Goal: Task Accomplishment & Management: Complete application form

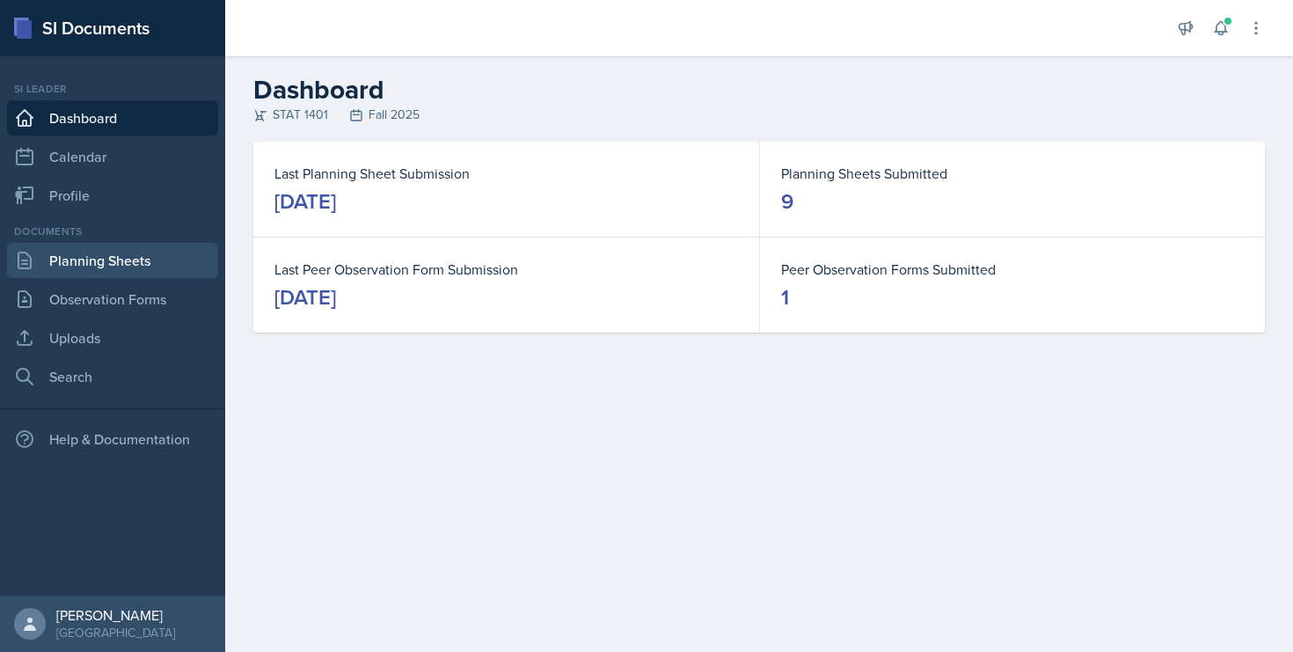
click at [79, 266] on link "Planning Sheets" at bounding box center [112, 260] width 211 height 35
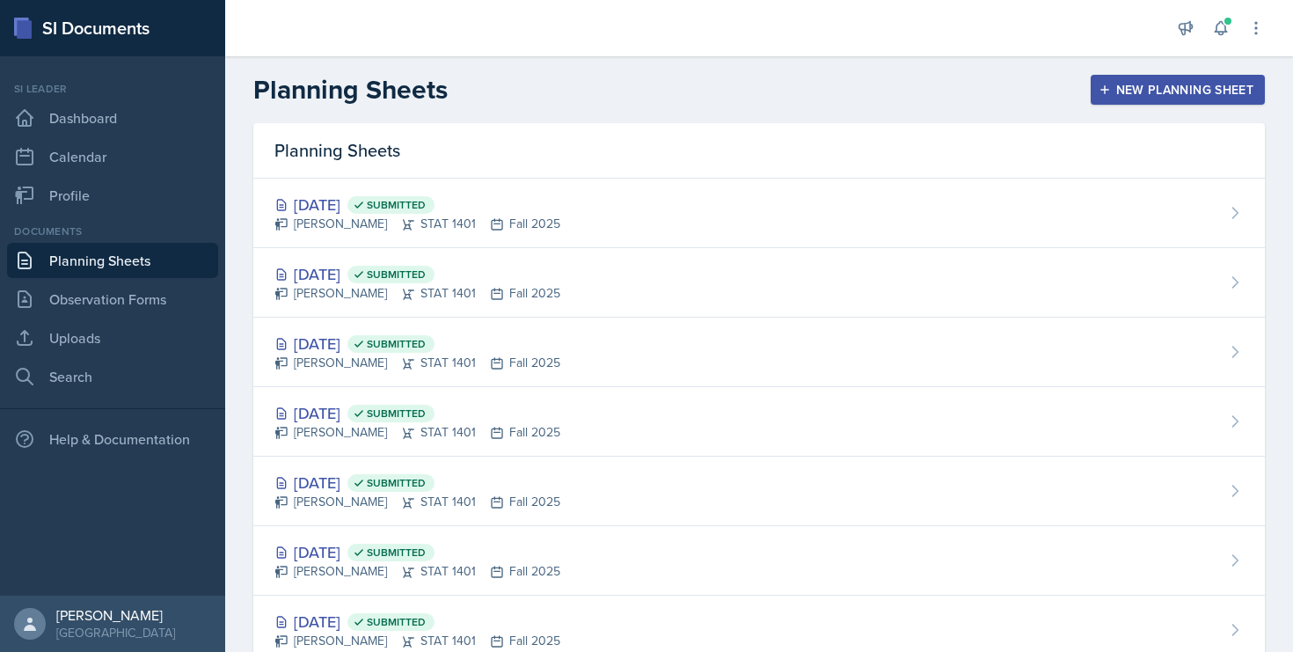
click at [1164, 84] on div "New Planning Sheet" at bounding box center [1177, 90] width 151 height 14
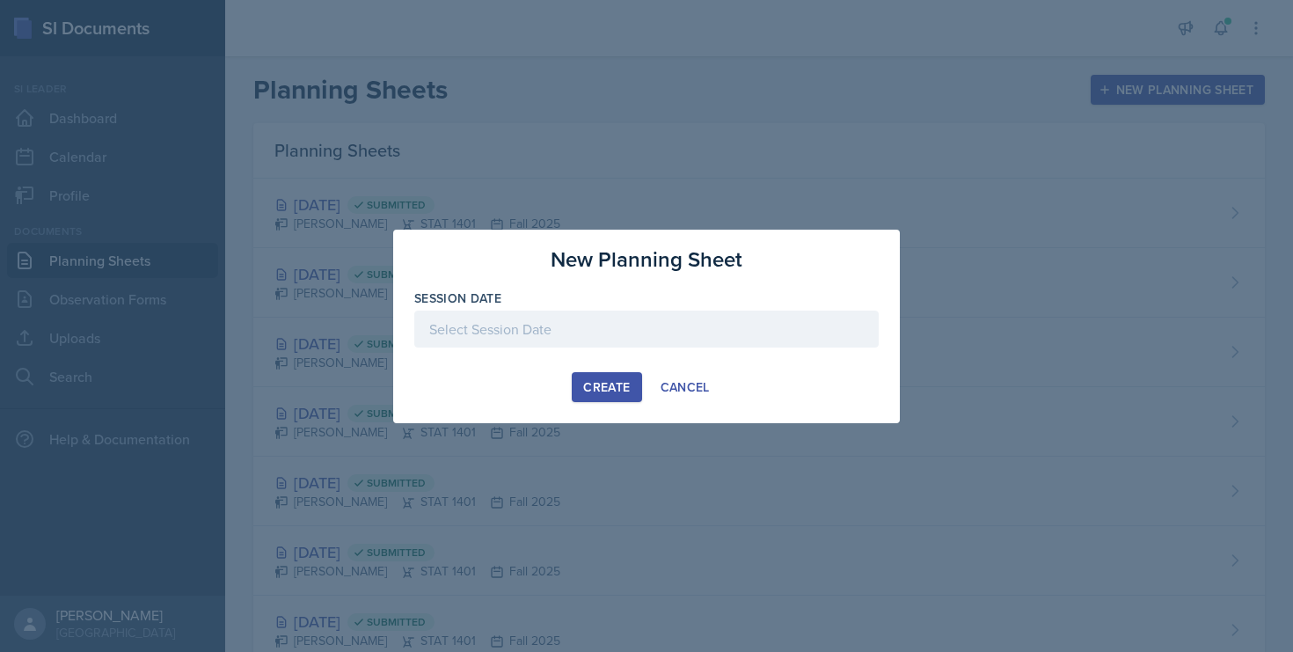
click at [536, 338] on div at bounding box center [646, 328] width 464 height 37
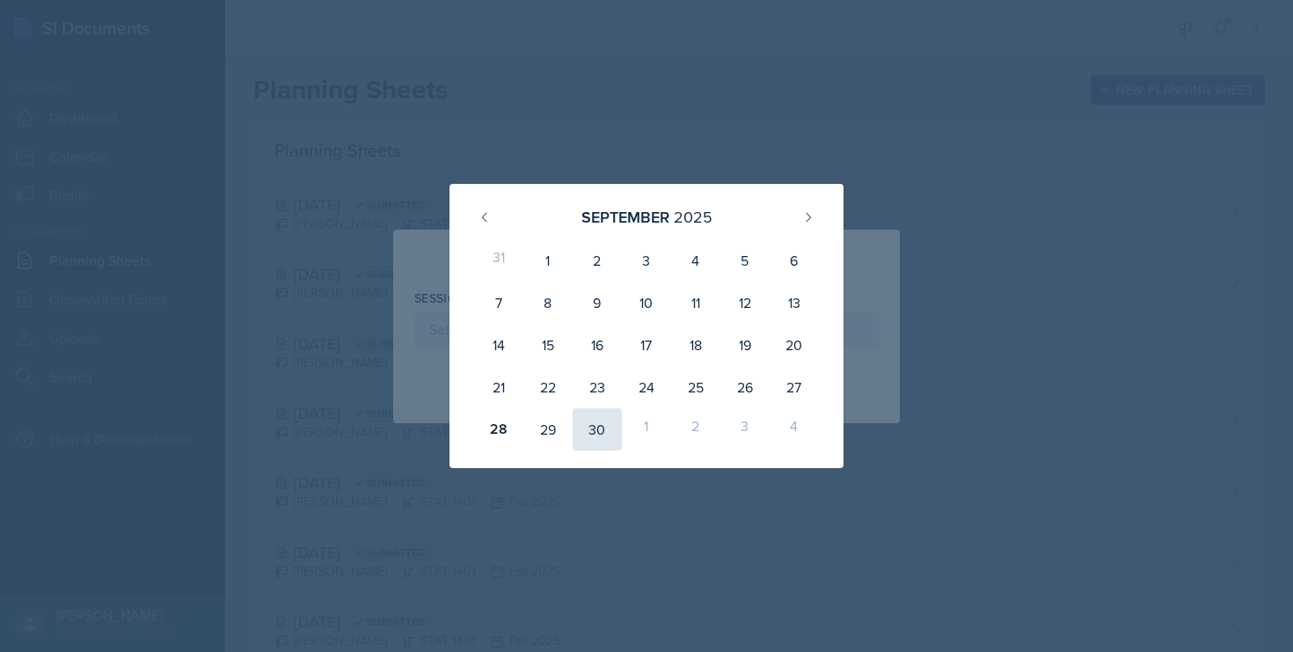
click at [581, 426] on div "30" at bounding box center [596, 429] width 49 height 42
type input "[DATE]"
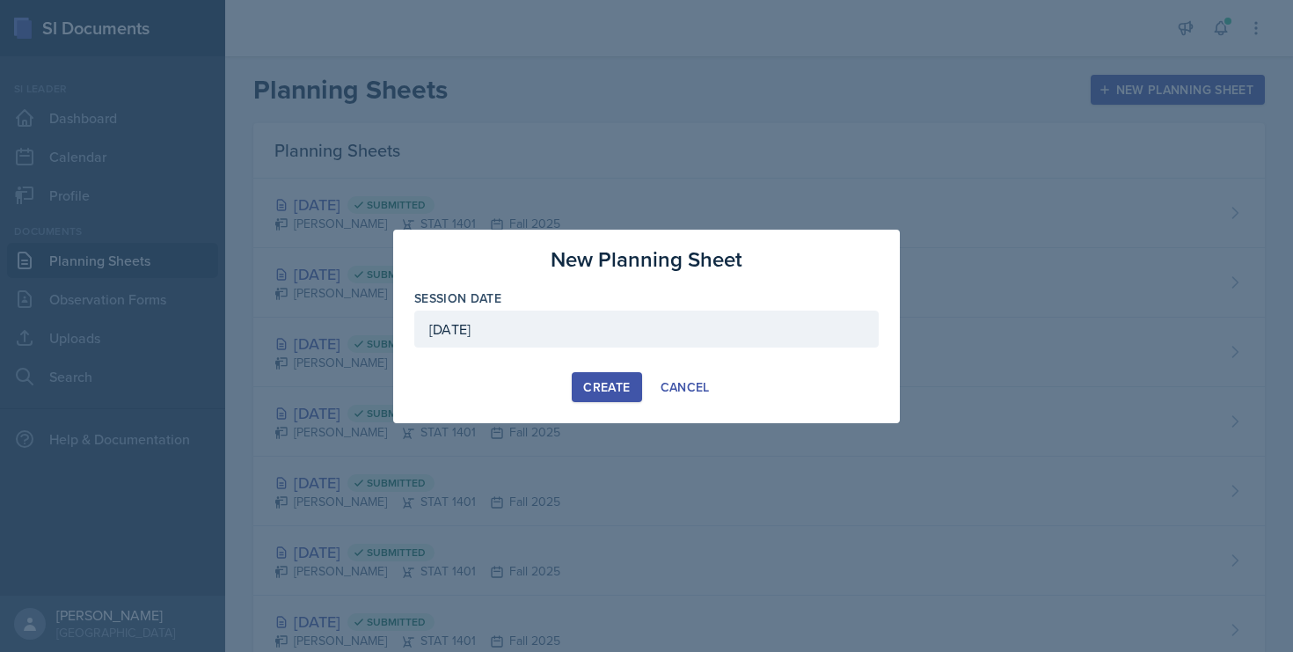
click at [580, 390] on button "Create" at bounding box center [606, 387] width 69 height 30
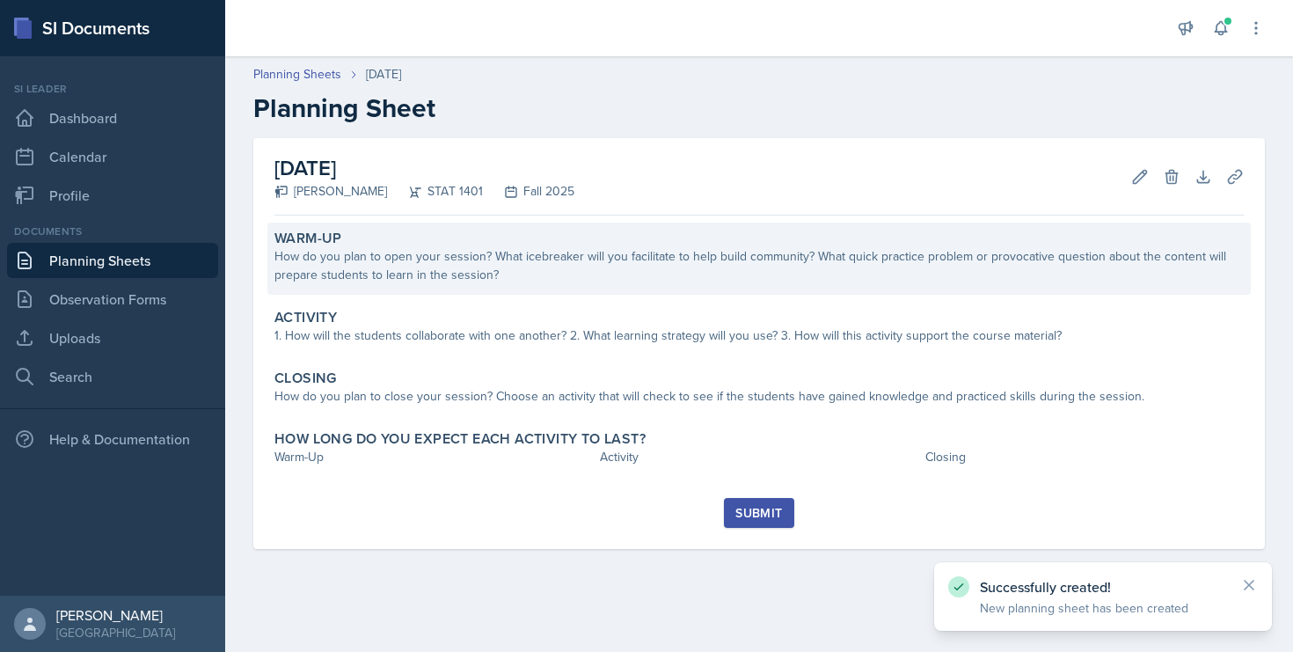
click at [508, 266] on div "How do you plan to open your session? What icebreaker will you facilitate to he…" at bounding box center [758, 265] width 969 height 37
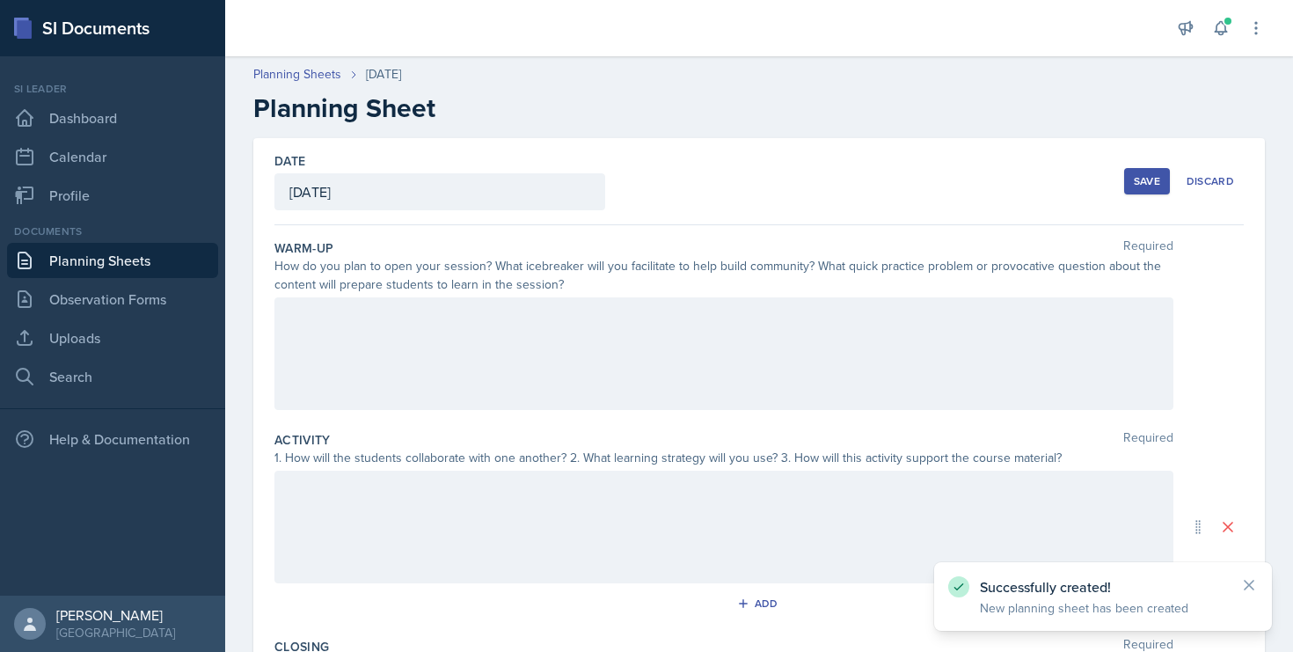
click at [464, 343] on div at bounding box center [723, 353] width 899 height 113
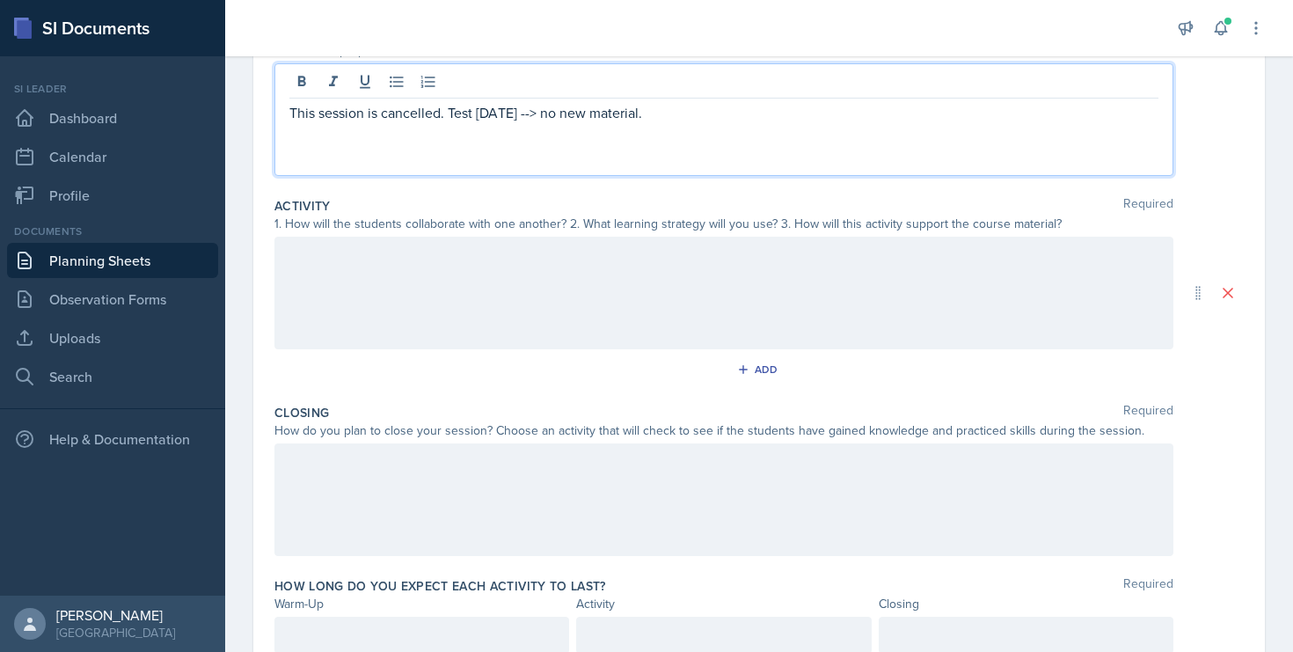
click at [366, 288] on div at bounding box center [723, 293] width 899 height 113
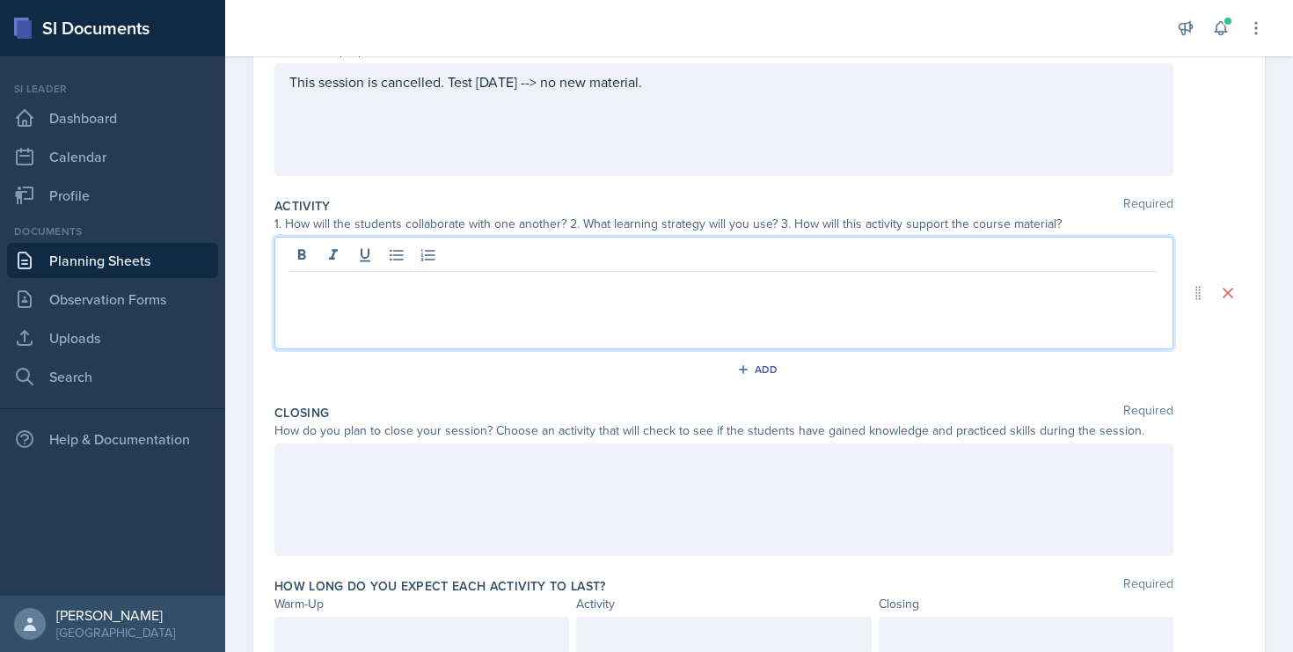
scroll to position [265, 0]
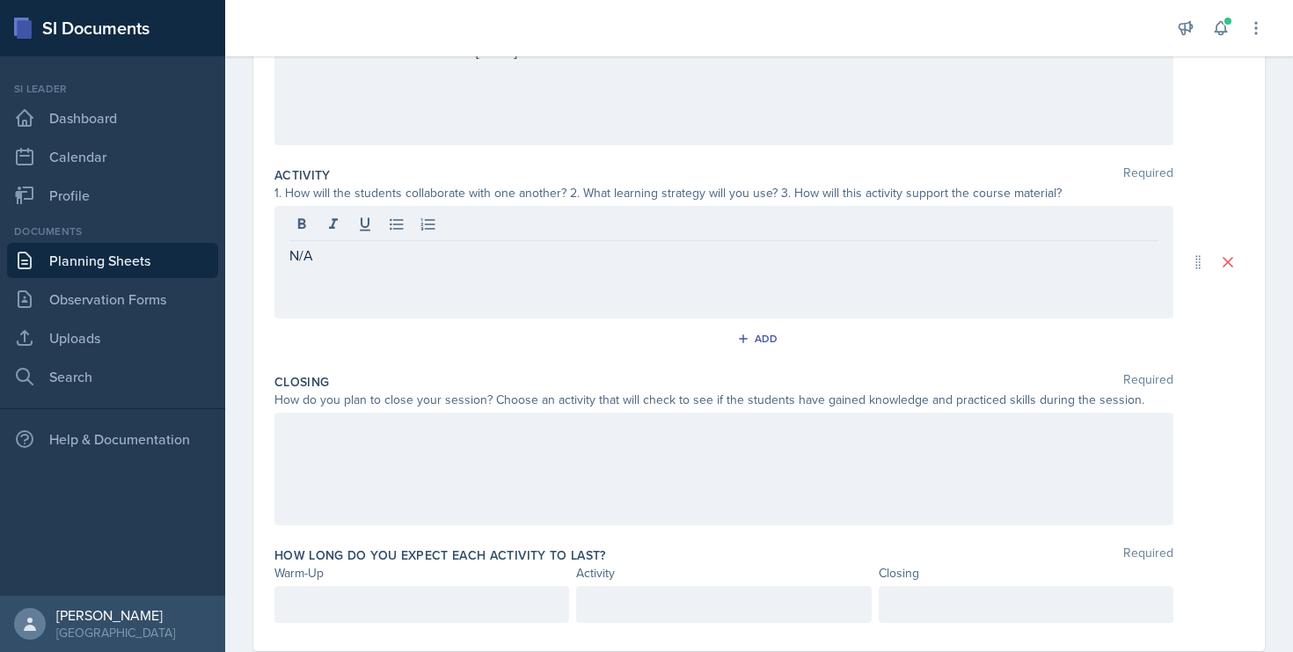
click at [359, 287] on div "N/A" at bounding box center [723, 262] width 899 height 113
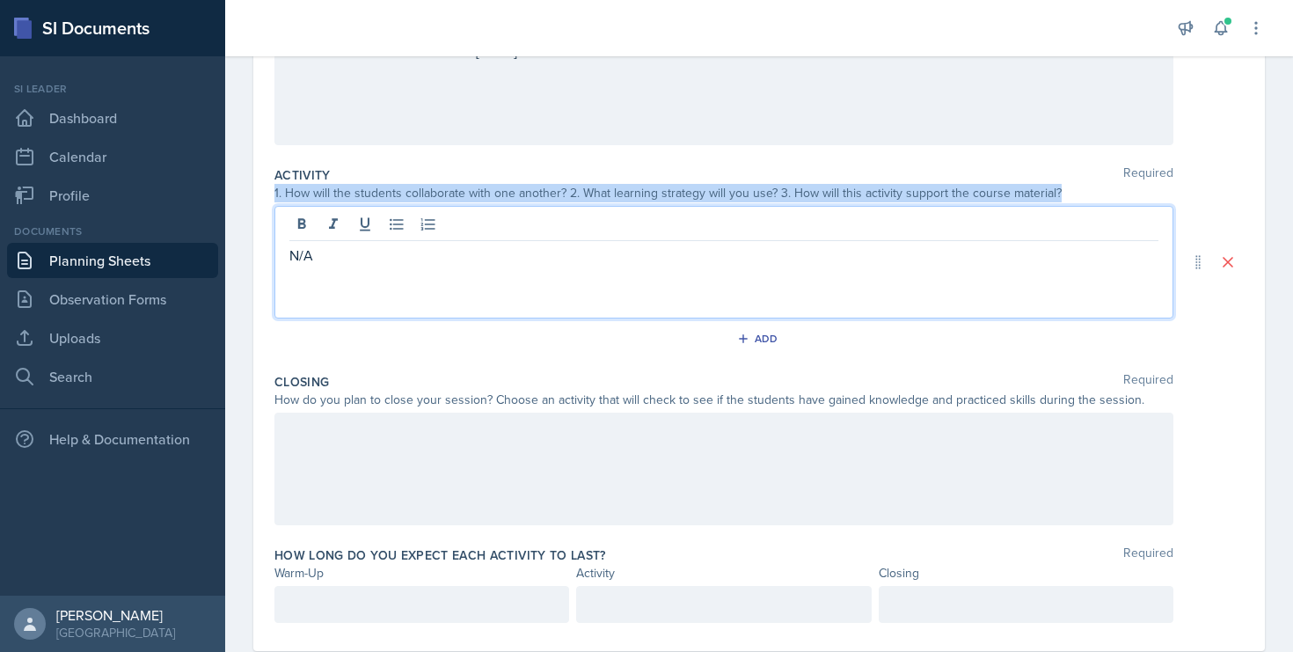
click at [359, 287] on div "N/A" at bounding box center [723, 262] width 899 height 113
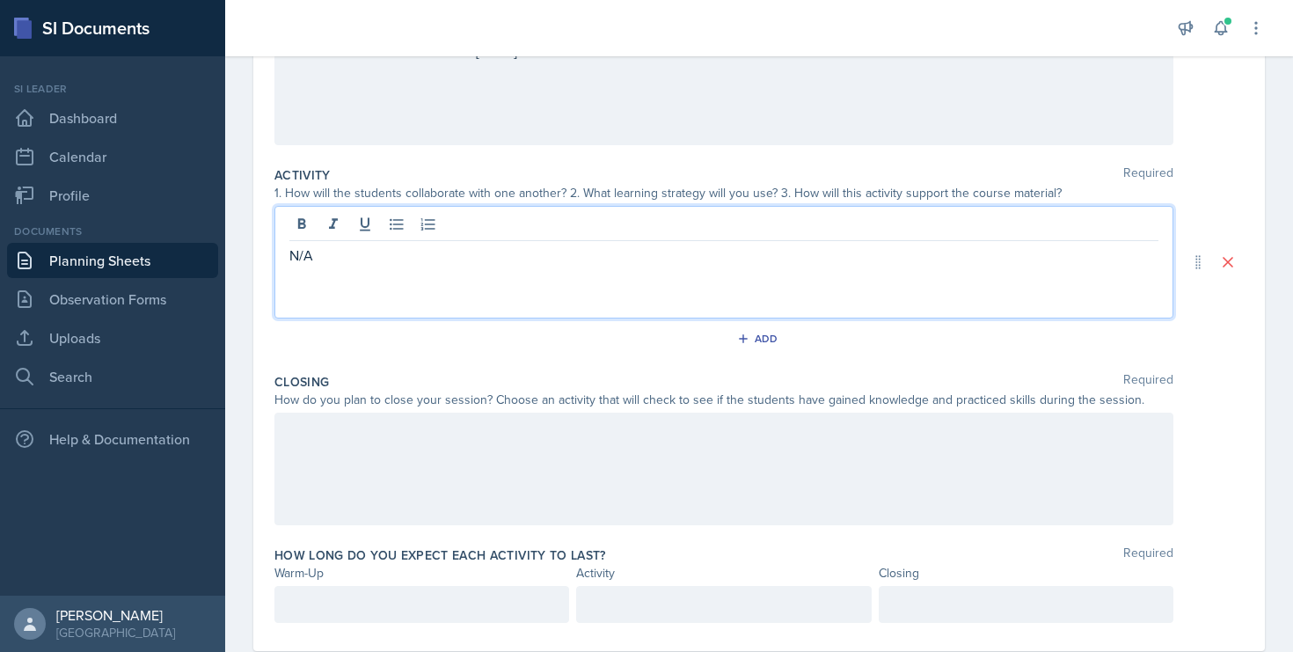
click at [306, 252] on p "N/A" at bounding box center [723, 254] width 869 height 21
copy p "N/A"
click at [335, 477] on div at bounding box center [723, 468] width 899 height 113
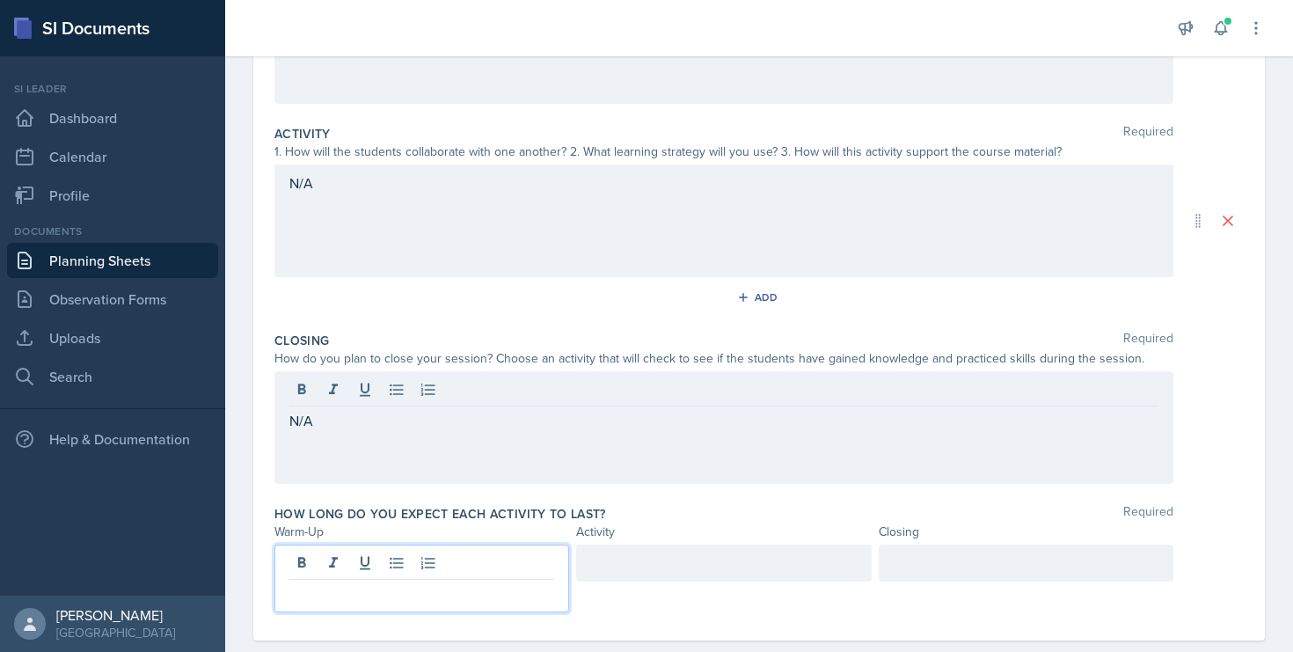
click at [299, 583] on p at bounding box center [421, 593] width 265 height 21
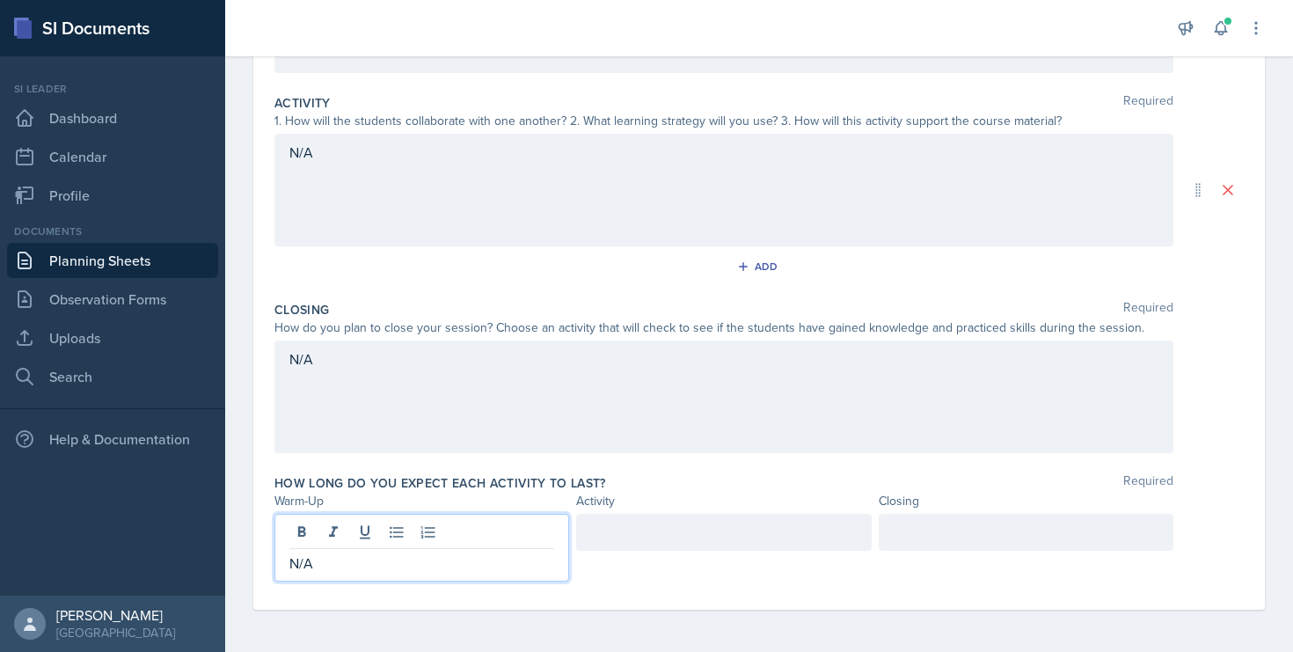
click at [641, 533] on div at bounding box center [723, 532] width 295 height 37
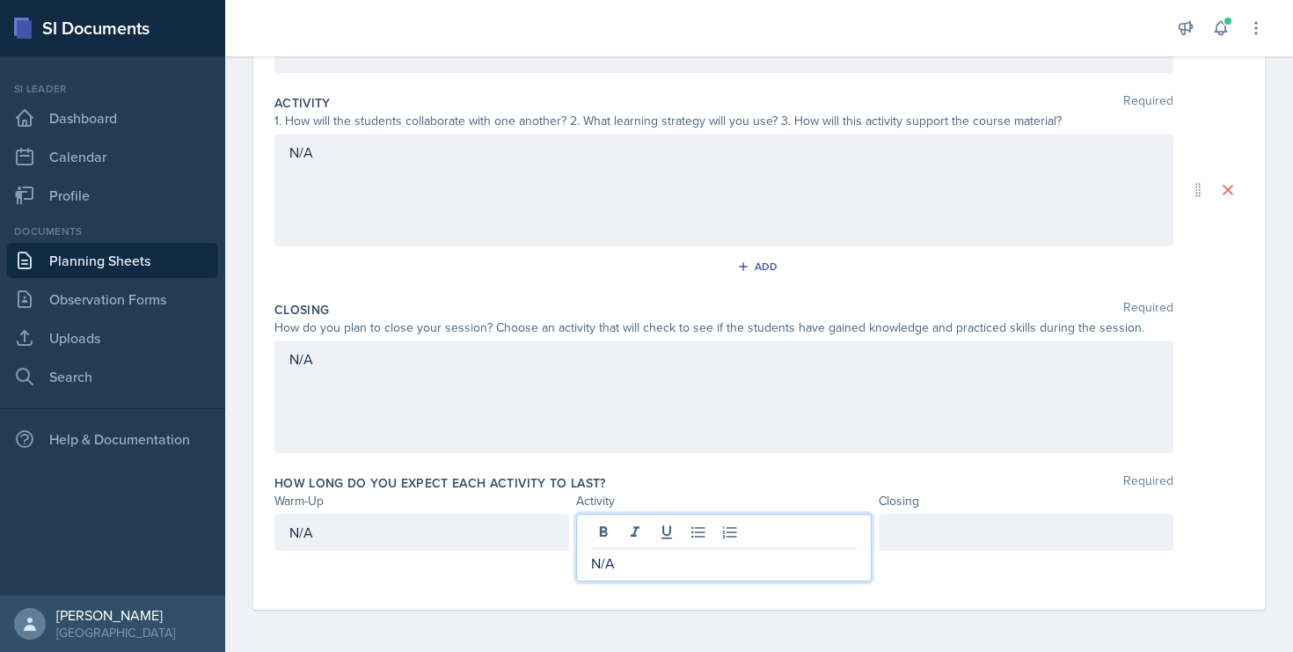
click at [910, 543] on div at bounding box center [1025, 532] width 295 height 37
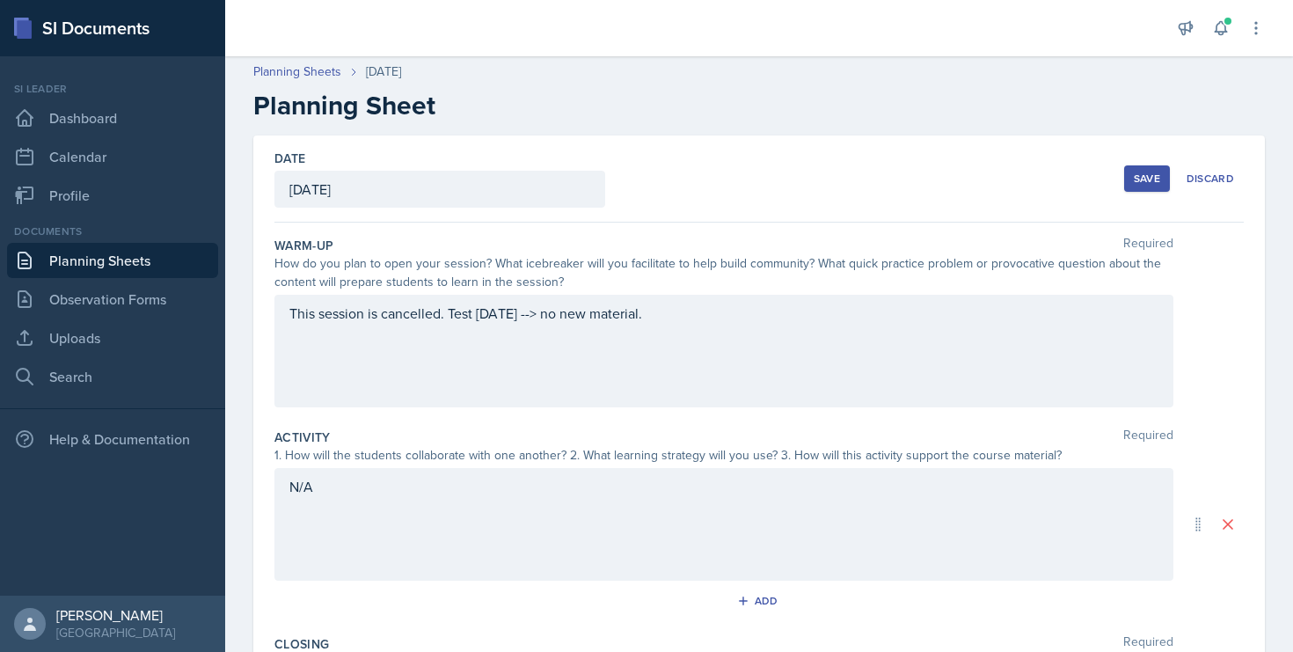
scroll to position [0, 0]
click at [1134, 187] on div "Save" at bounding box center [1147, 181] width 26 height 14
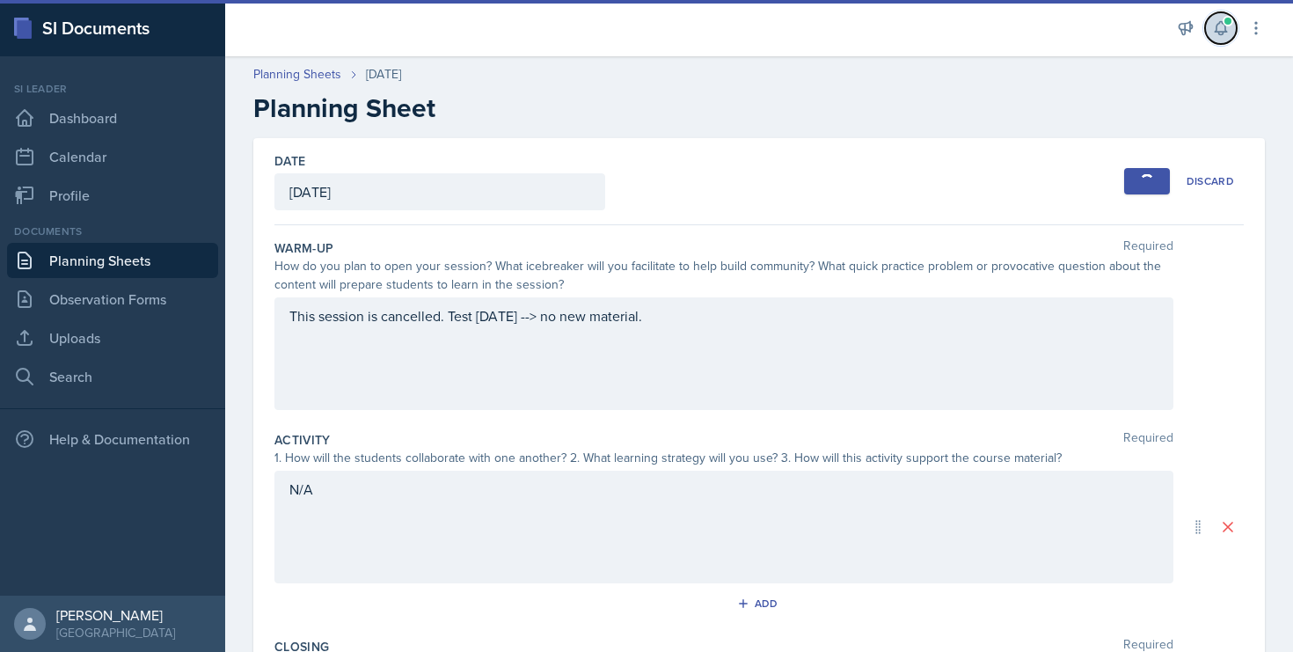
click at [1220, 29] on icon at bounding box center [1221, 28] width 18 height 18
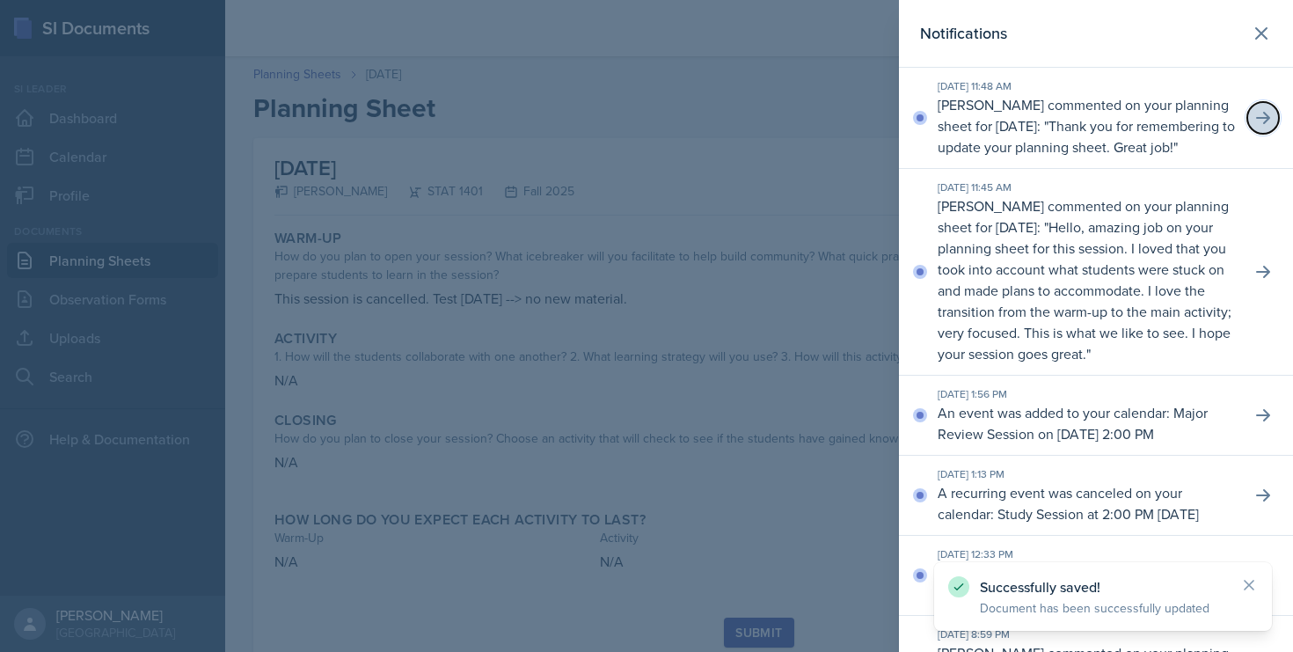
click at [1253, 128] on button at bounding box center [1263, 118] width 32 height 32
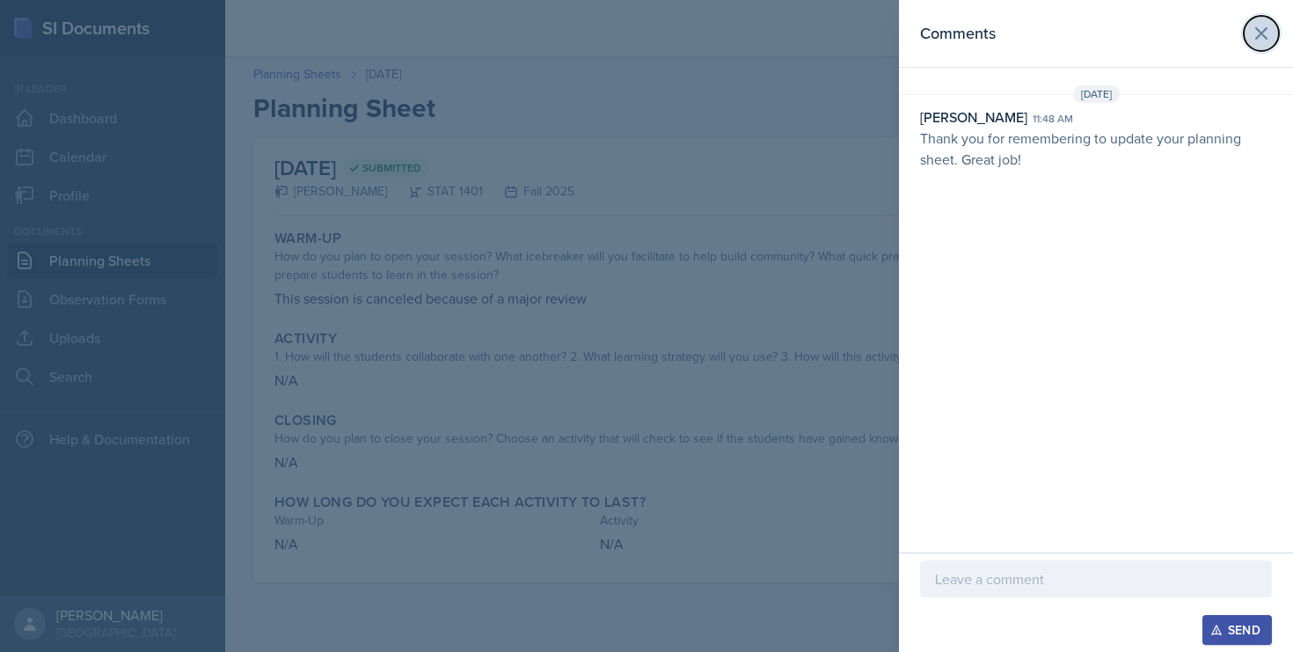
click at [1273, 36] on button at bounding box center [1260, 33] width 35 height 35
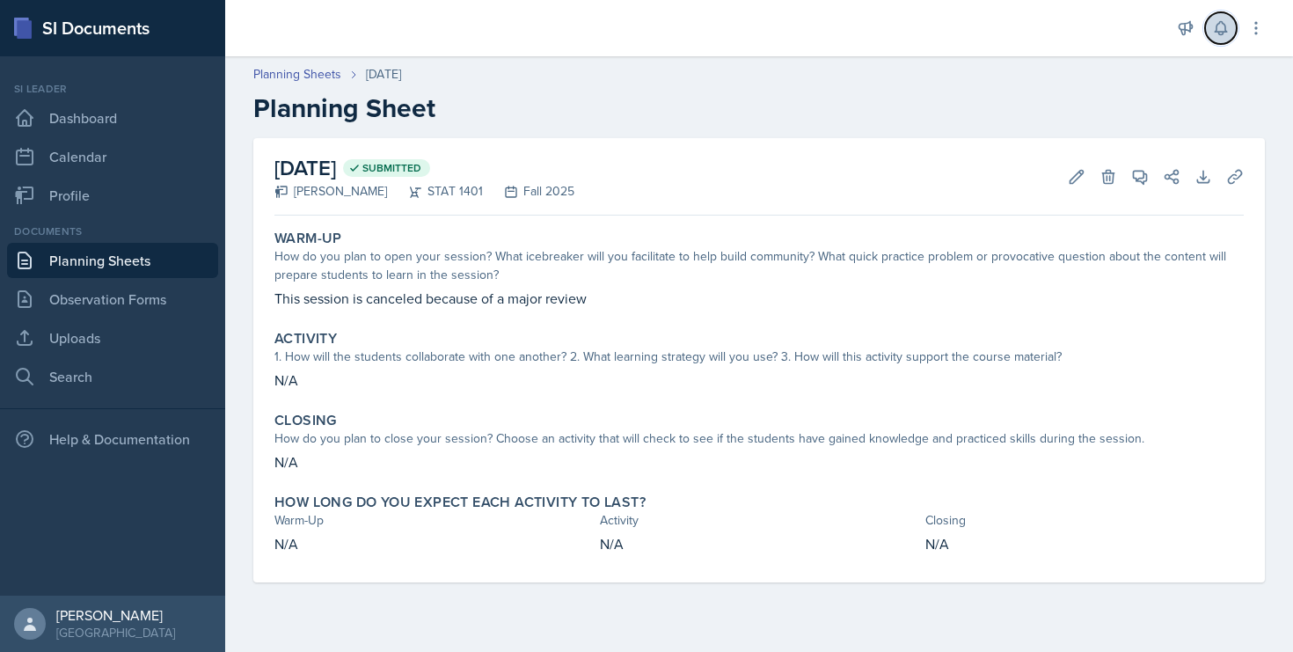
click at [1232, 33] on button at bounding box center [1221, 28] width 32 height 32
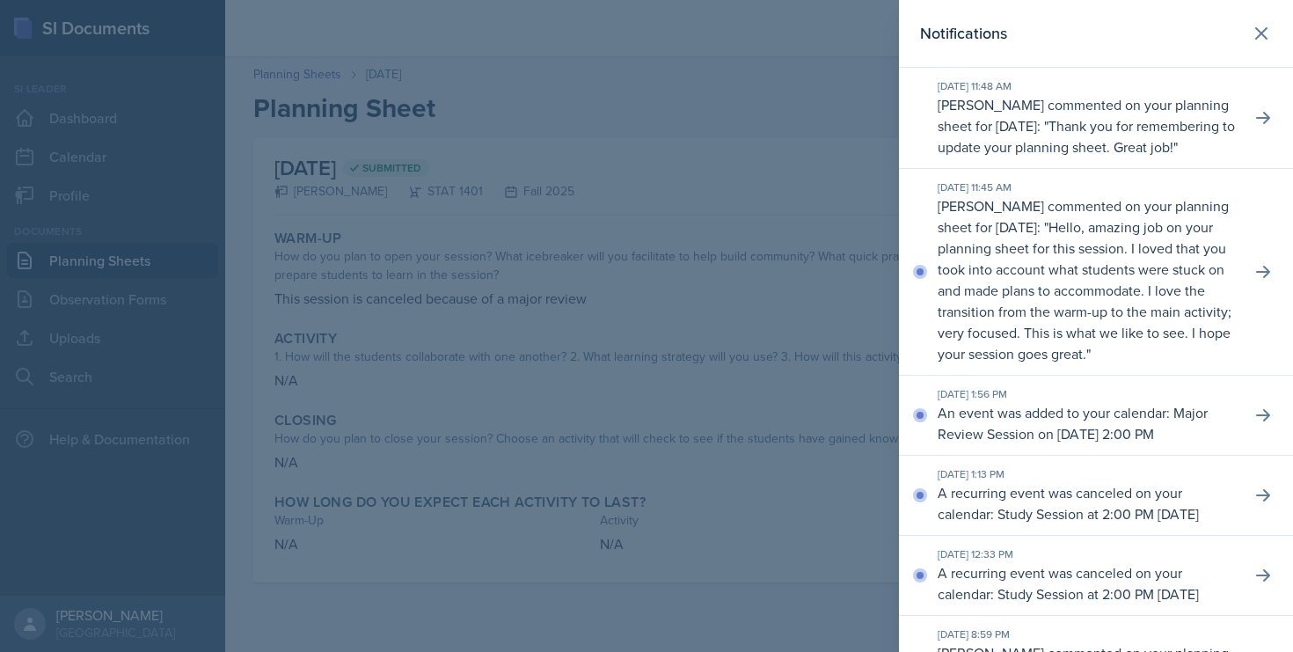
click at [1040, 275] on p "Hello, amazing job on your planning sheet for this session. I loved that you to…" at bounding box center [1084, 290] width 294 height 146
click at [1250, 288] on button at bounding box center [1263, 272] width 32 height 32
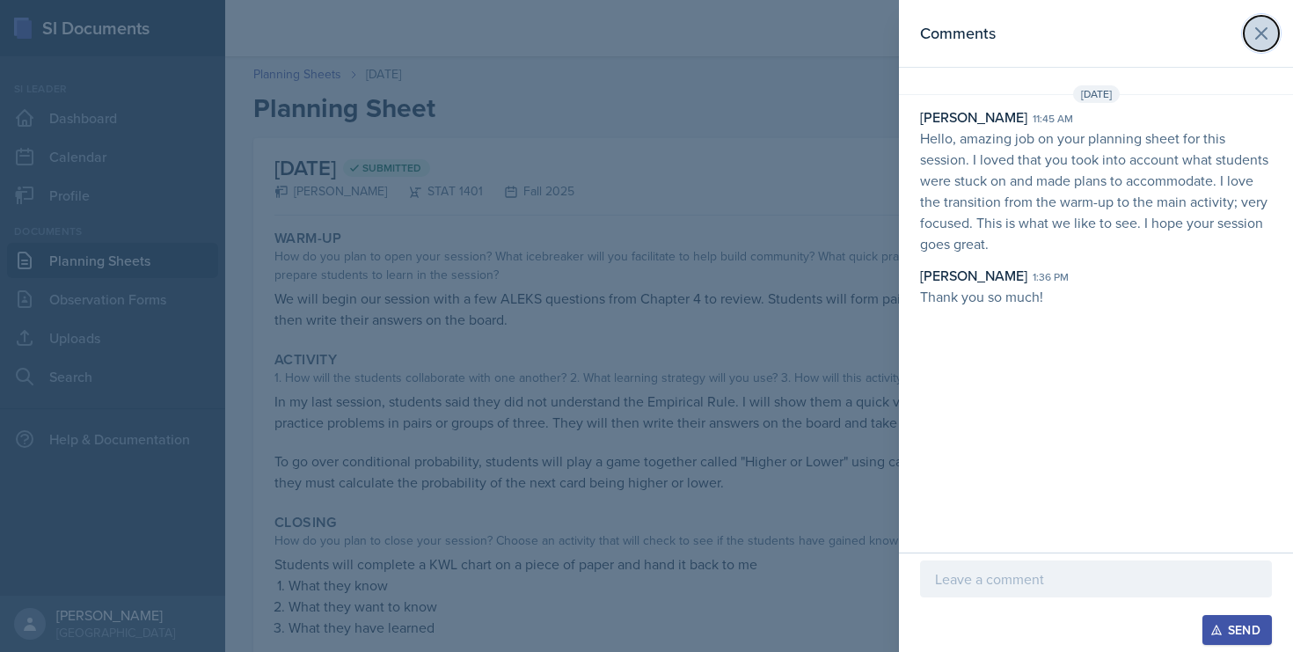
click at [1259, 23] on icon at bounding box center [1260, 33] width 21 height 21
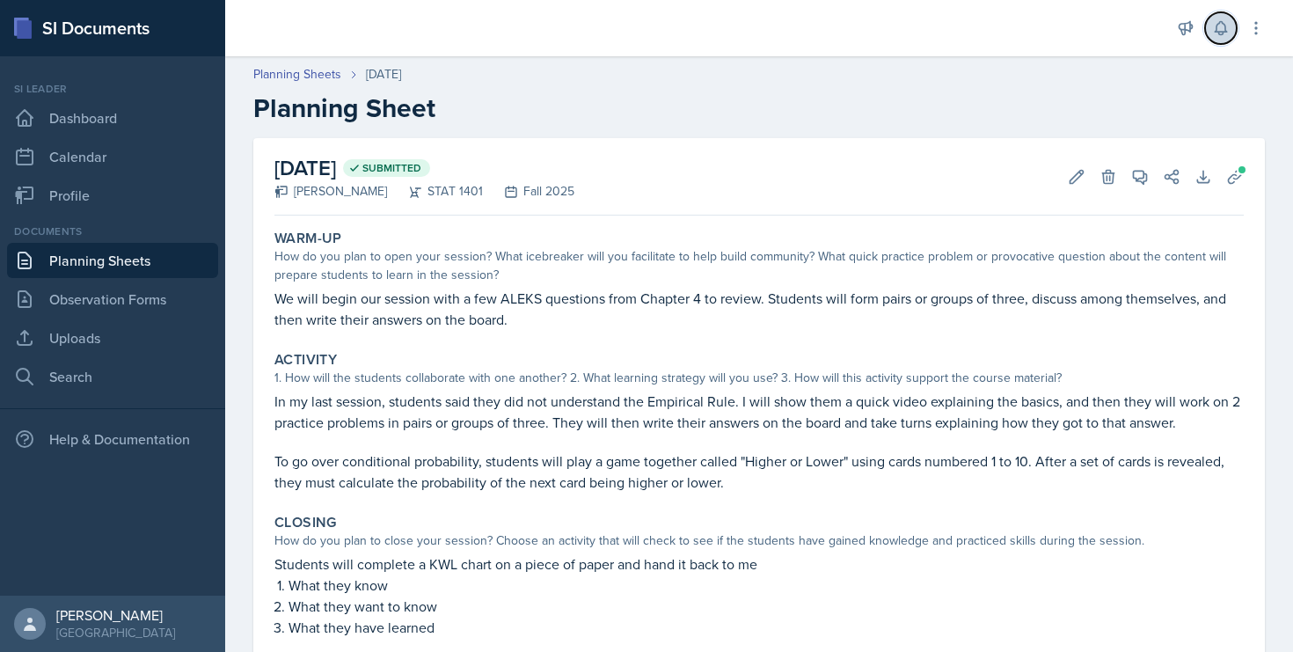
click at [1213, 33] on icon at bounding box center [1221, 28] width 18 height 18
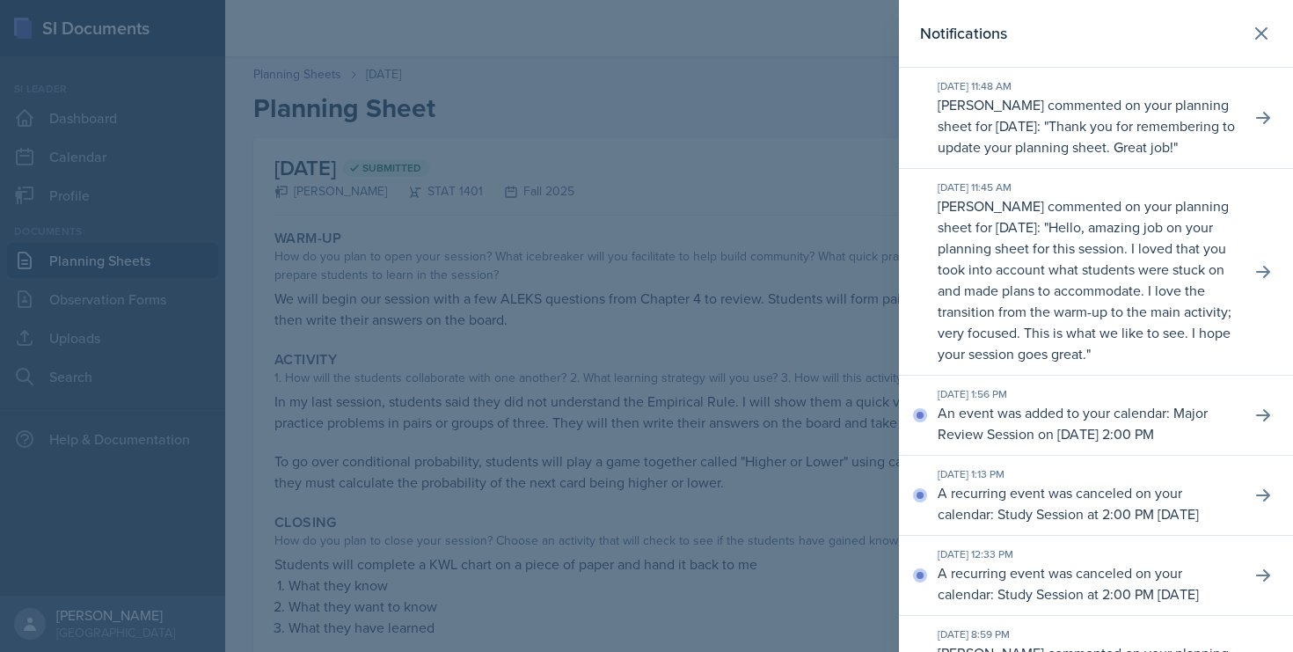
click at [1244, 456] on div "[DATE] 1:56 PM An event was added to your calendar: Major Review Session on [DA…" at bounding box center [1096, 415] width 394 height 80
click at [1250, 431] on button at bounding box center [1263, 415] width 32 height 32
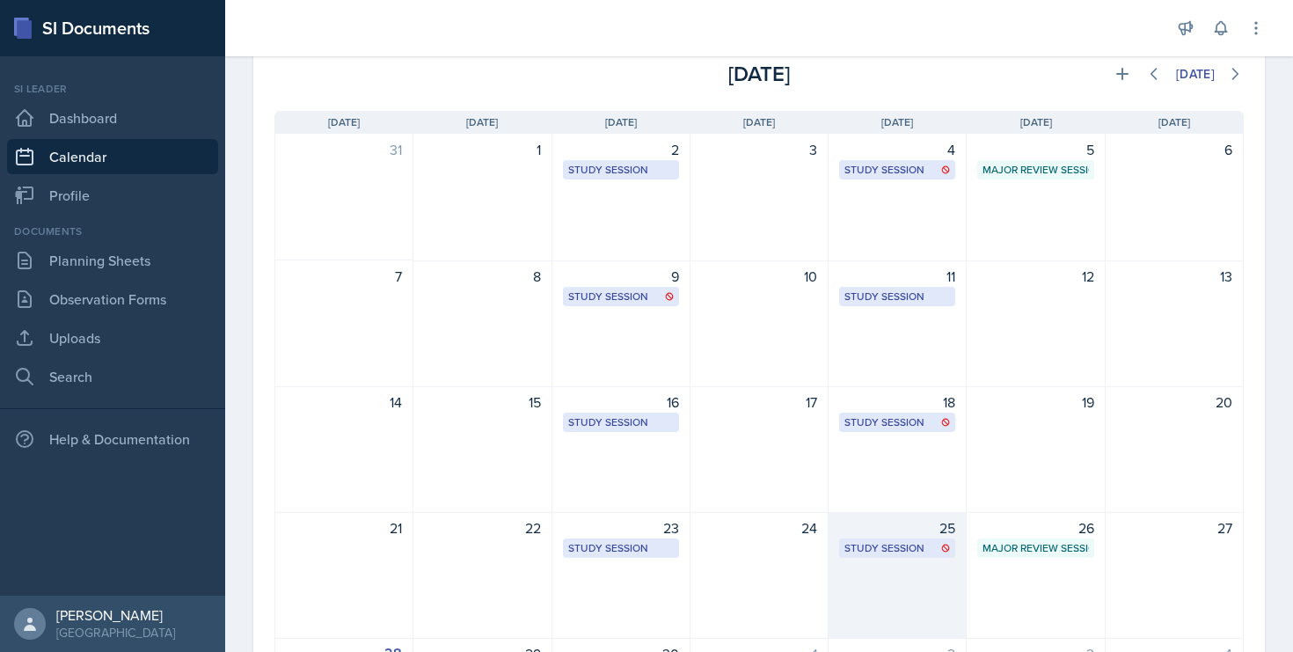
scroll to position [96, 0]
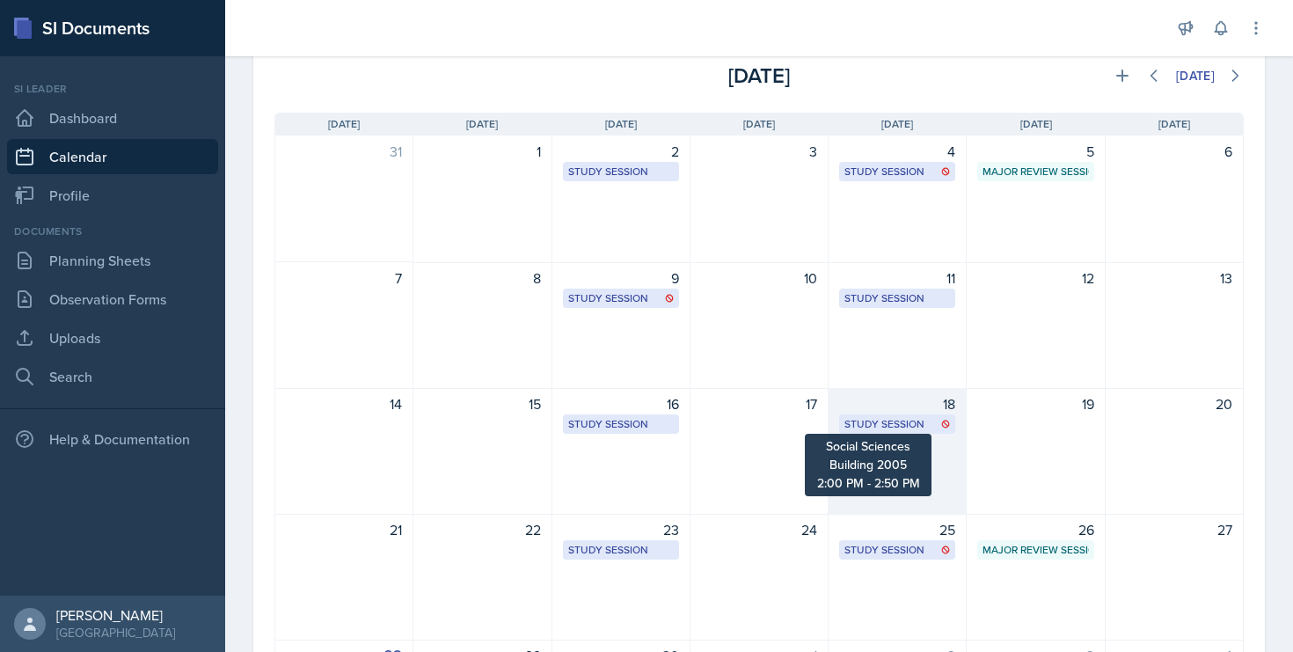
click at [903, 420] on div "Study Session" at bounding box center [897, 424] width 106 height 16
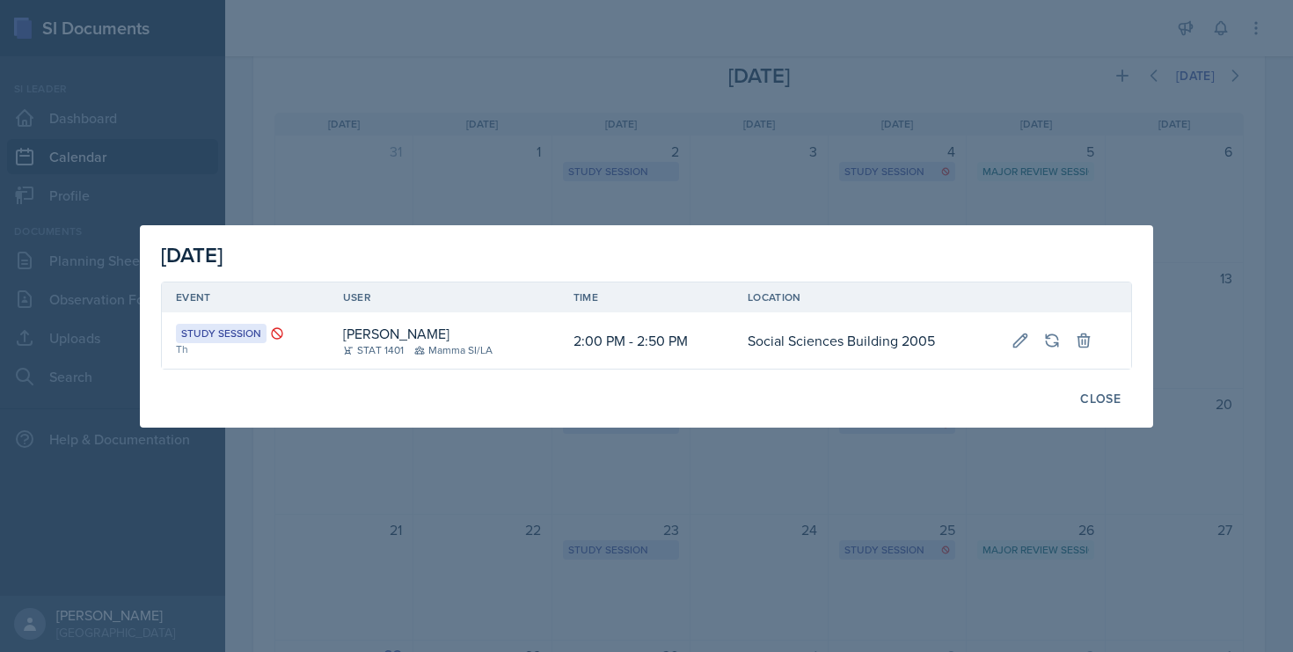
click at [457, 196] on div at bounding box center [646, 326] width 1293 height 652
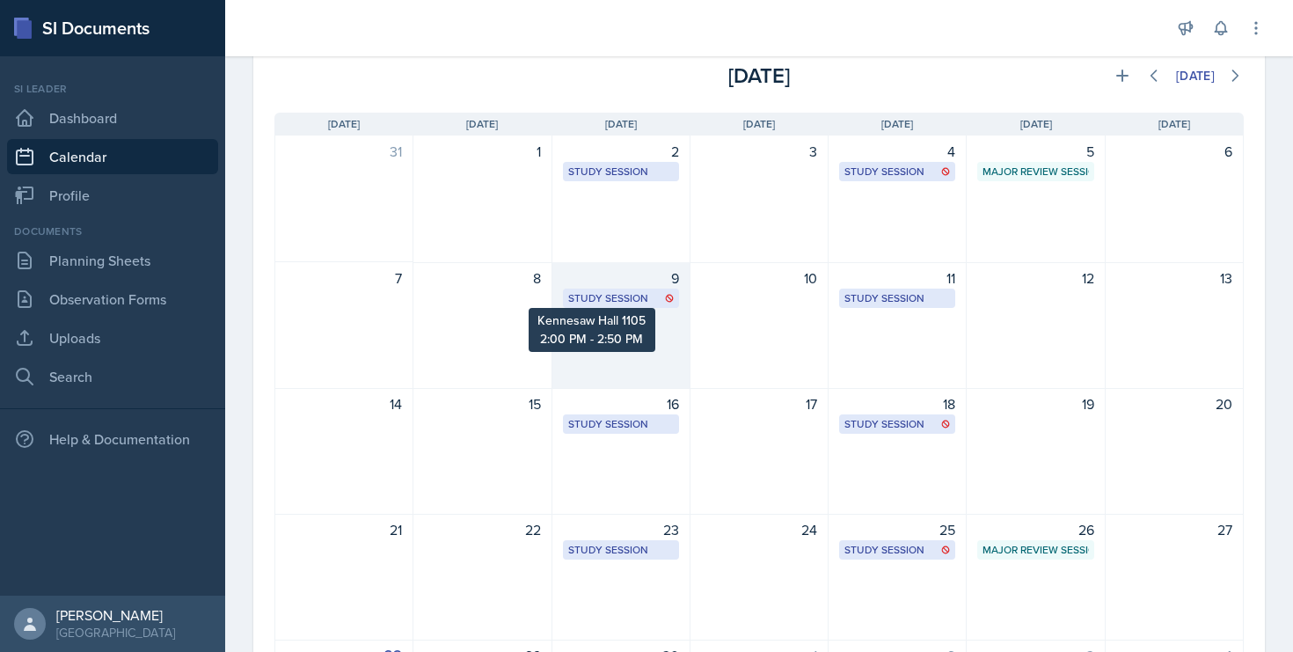
click at [595, 290] on div "Study Session" at bounding box center [621, 298] width 106 height 16
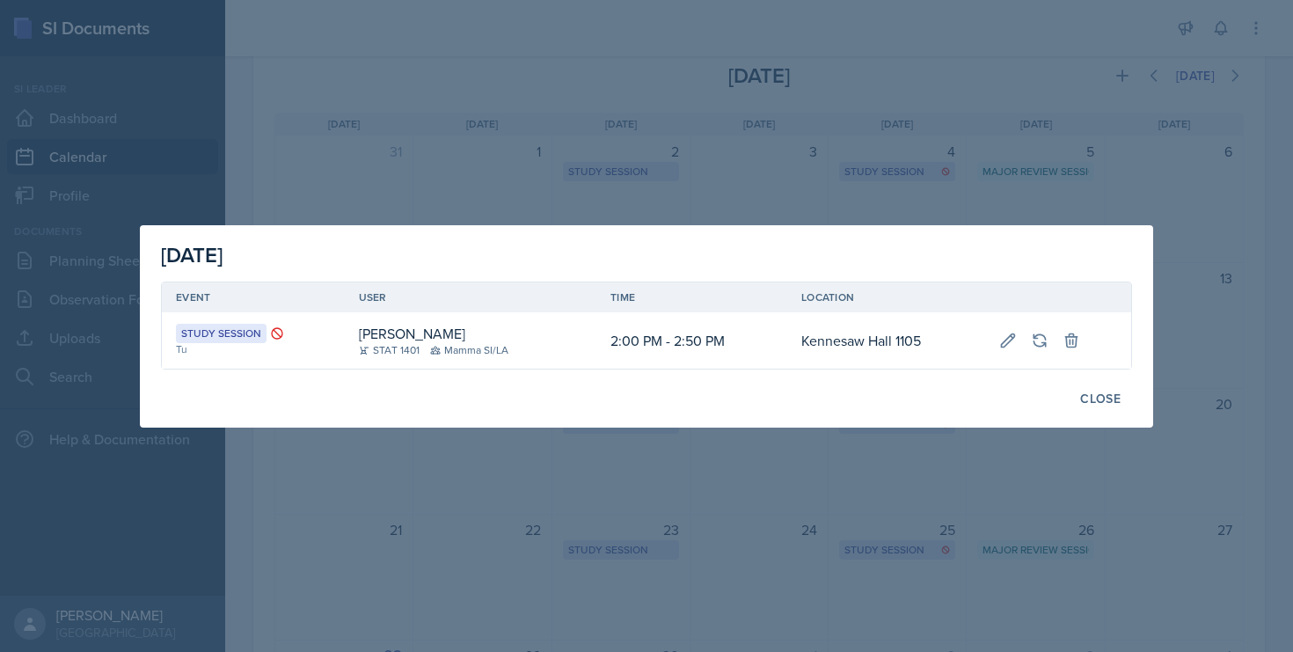
click at [596, 209] on div at bounding box center [646, 326] width 1293 height 652
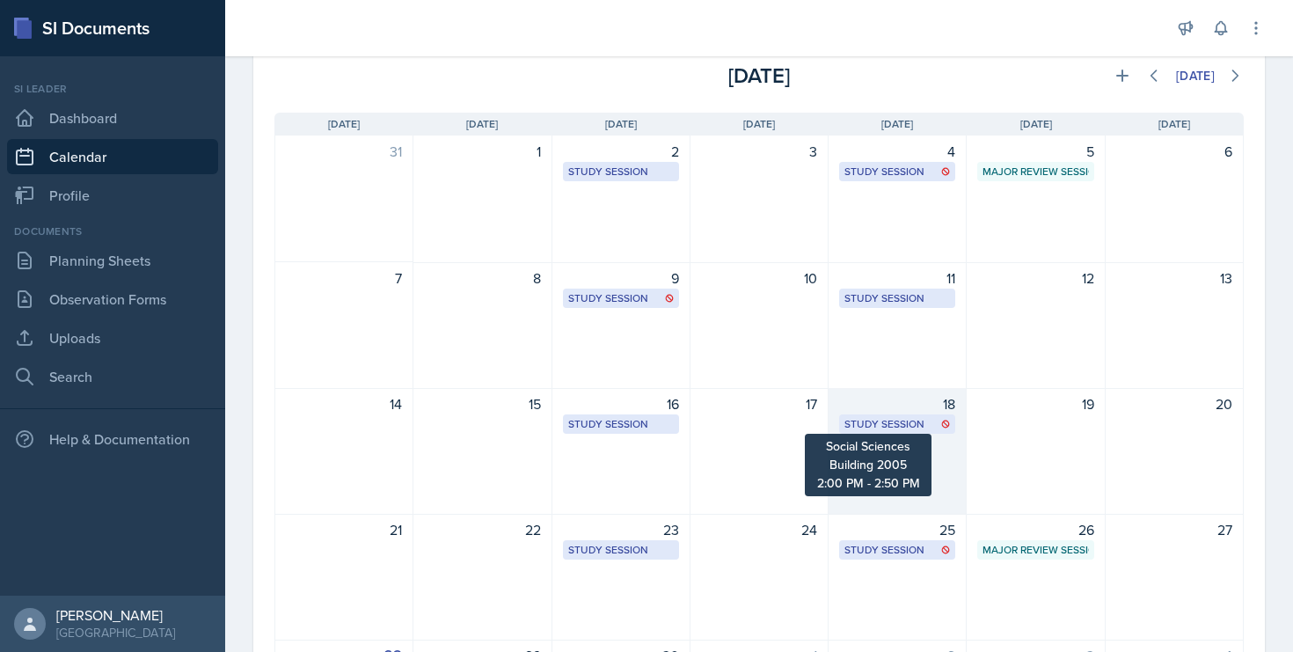
click at [873, 426] on div "Study Session" at bounding box center [897, 424] width 106 height 16
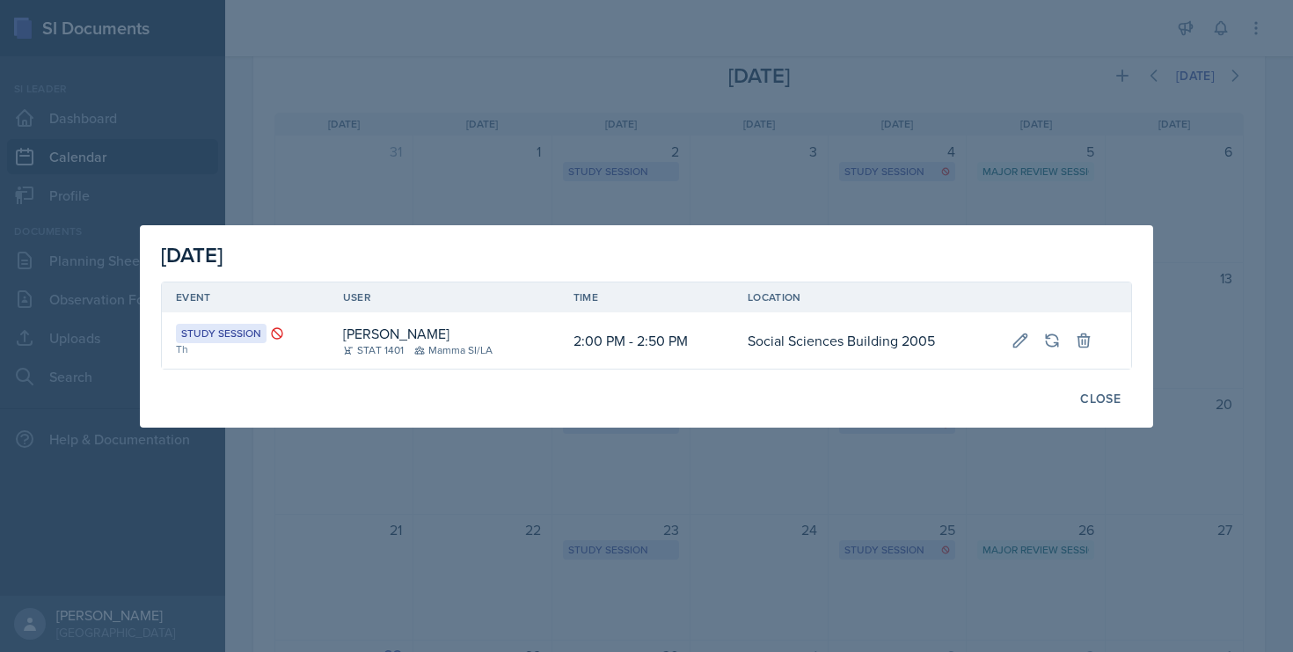
click at [458, 209] on div at bounding box center [646, 326] width 1293 height 652
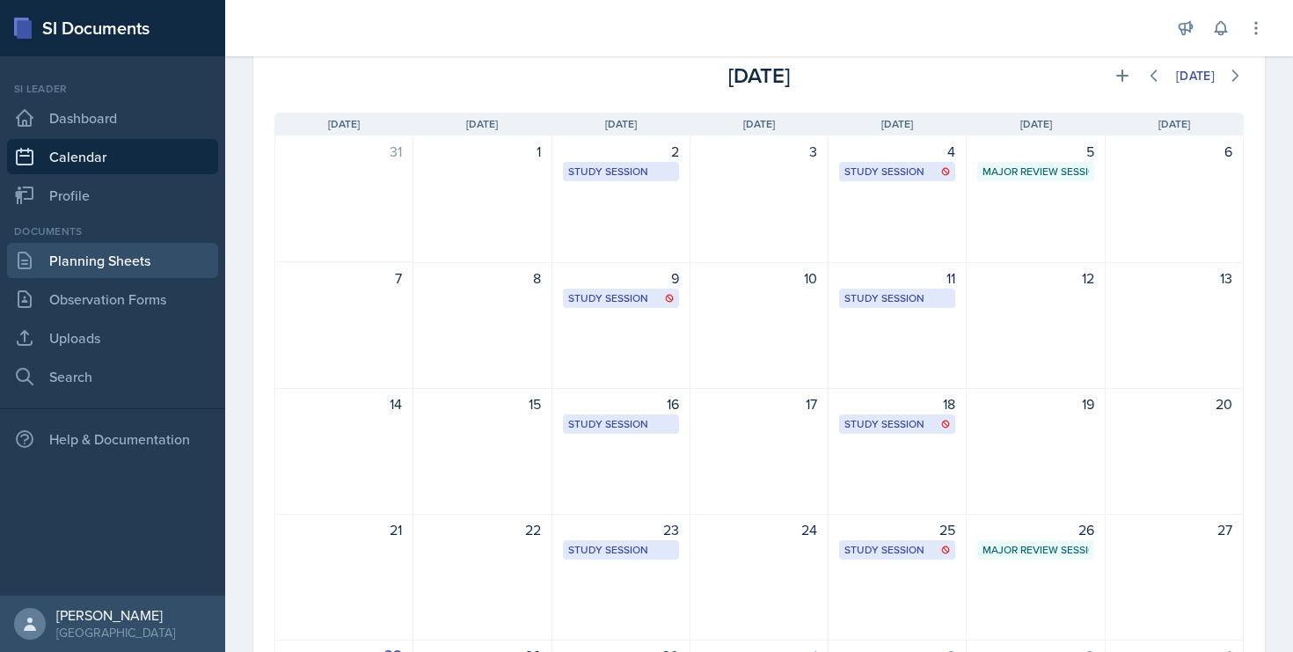
click at [128, 273] on link "Planning Sheets" at bounding box center [112, 260] width 211 height 35
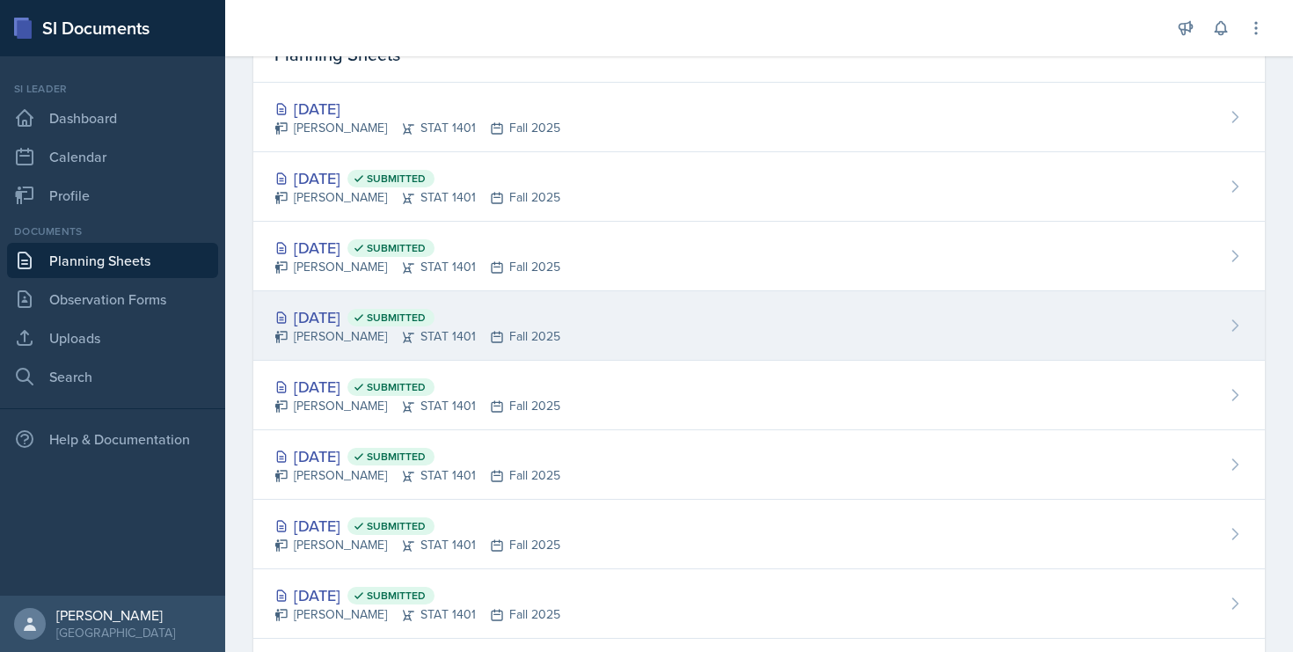
click at [331, 351] on div "[DATE] Submitted [PERSON_NAME] STAT 1401 Fall 2025" at bounding box center [758, 325] width 1011 height 69
